Goal: Check status: Check status

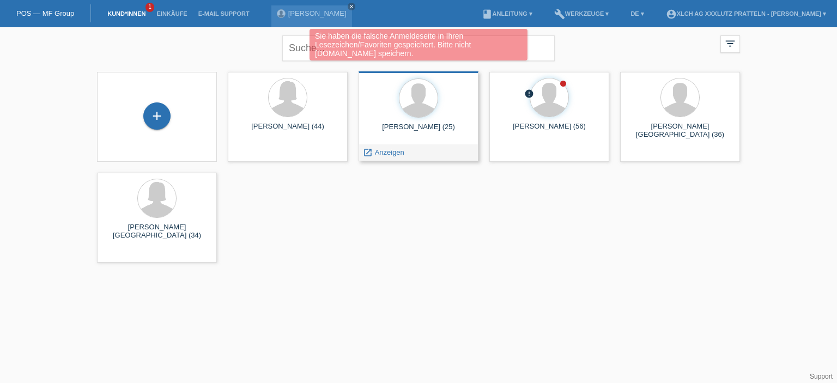
click at [427, 130] on div "Alexander Maglio (25)" at bounding box center [418, 131] width 102 height 17
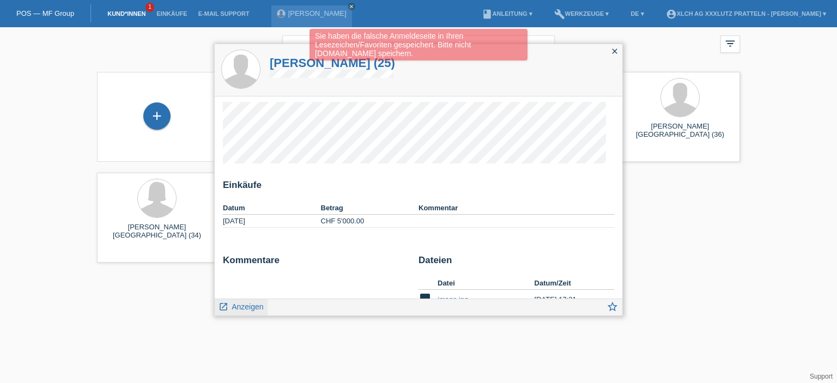
click at [257, 303] on span "Anzeigen" at bounding box center [248, 307] width 32 height 9
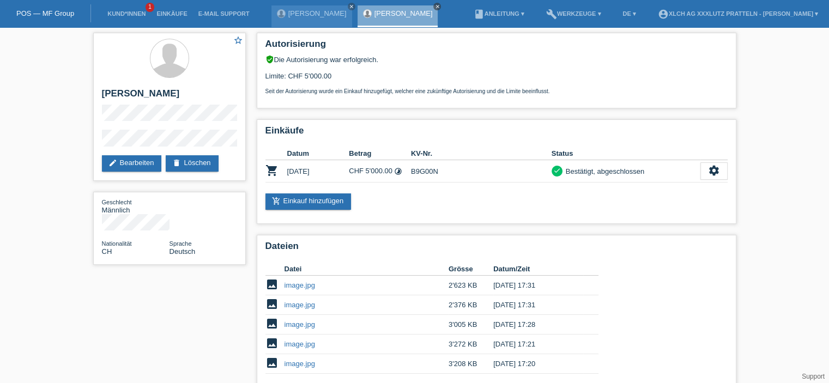
click at [440, 5] on icon "close" at bounding box center [437, 6] width 5 height 5
click at [417, 173] on td "B9G00N" at bounding box center [481, 171] width 141 height 22
copy td "B9G00N"
